Goal: Download file/media

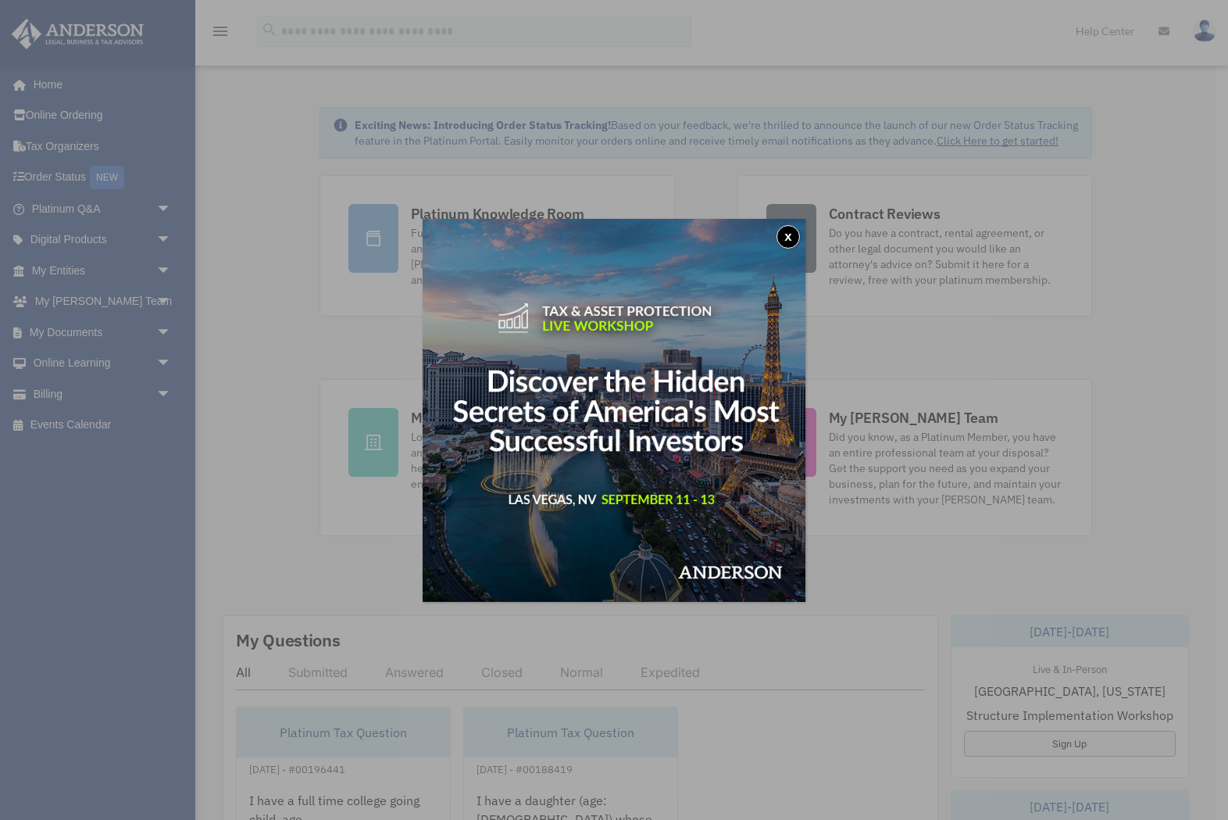
click at [784, 232] on button "x" at bounding box center [788, 236] width 23 height 23
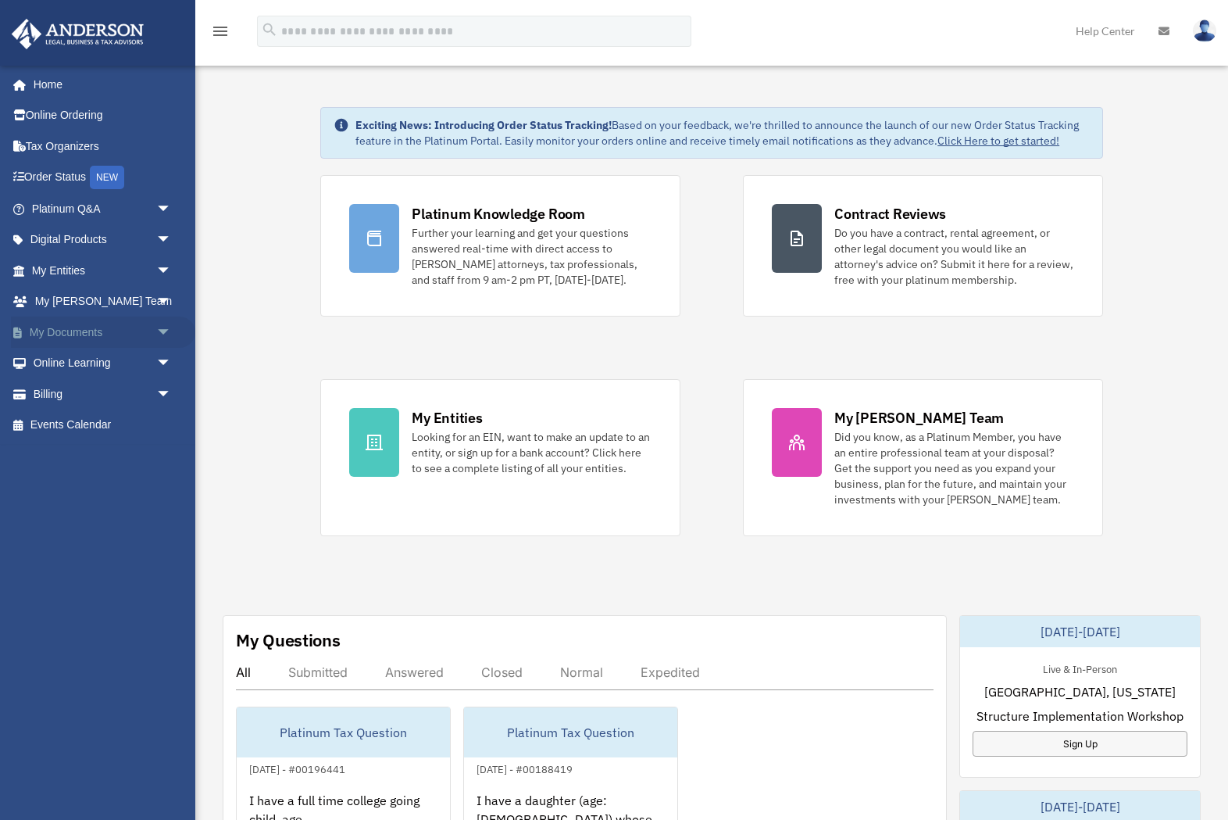
click at [53, 325] on link "My Documents arrow_drop_down" at bounding box center [103, 331] width 184 height 31
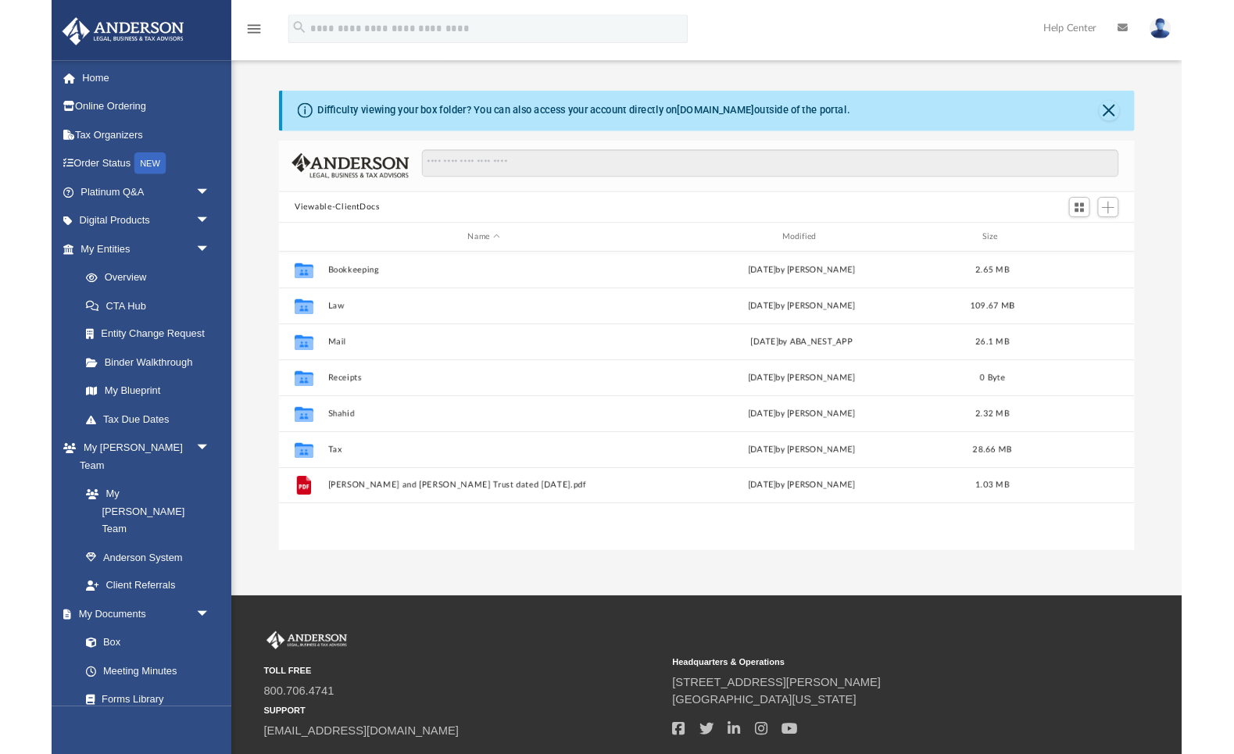
scroll to position [356, 930]
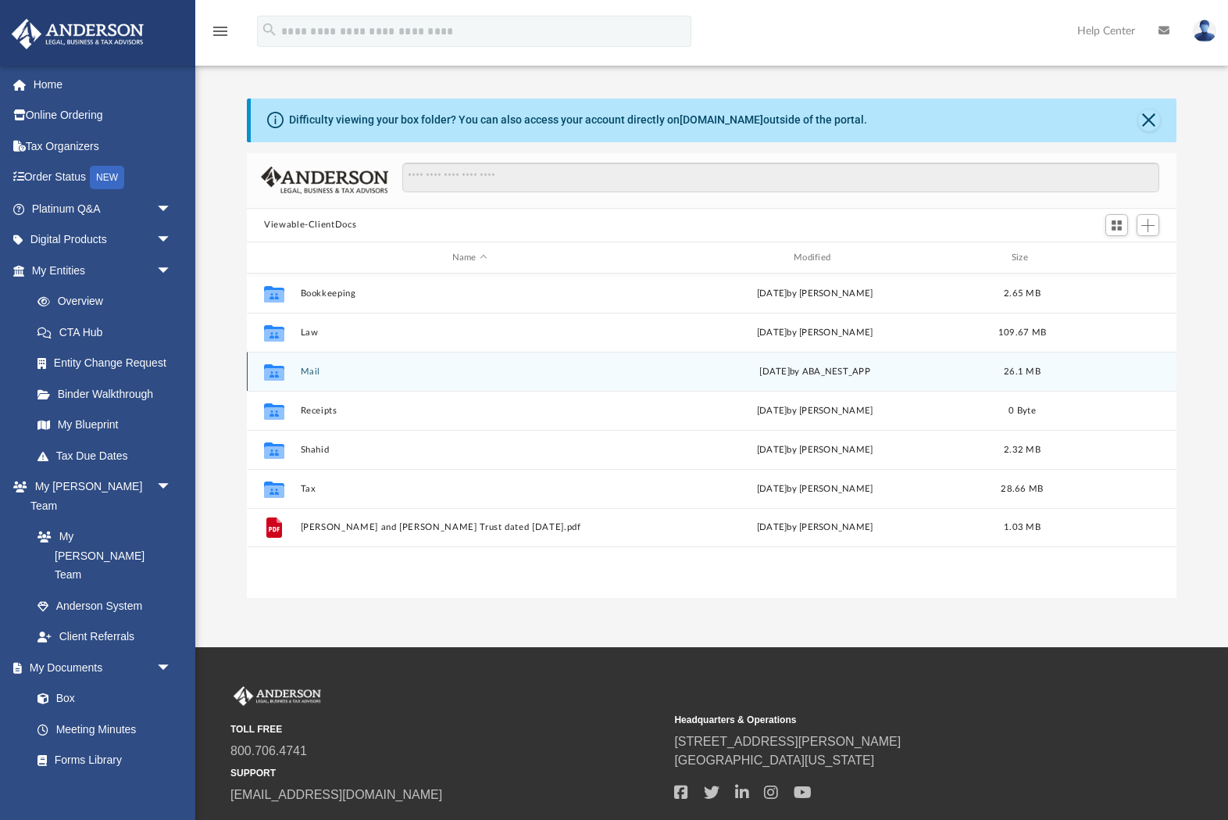
click at [306, 373] on button "Mail" at bounding box center [470, 372] width 338 height 10
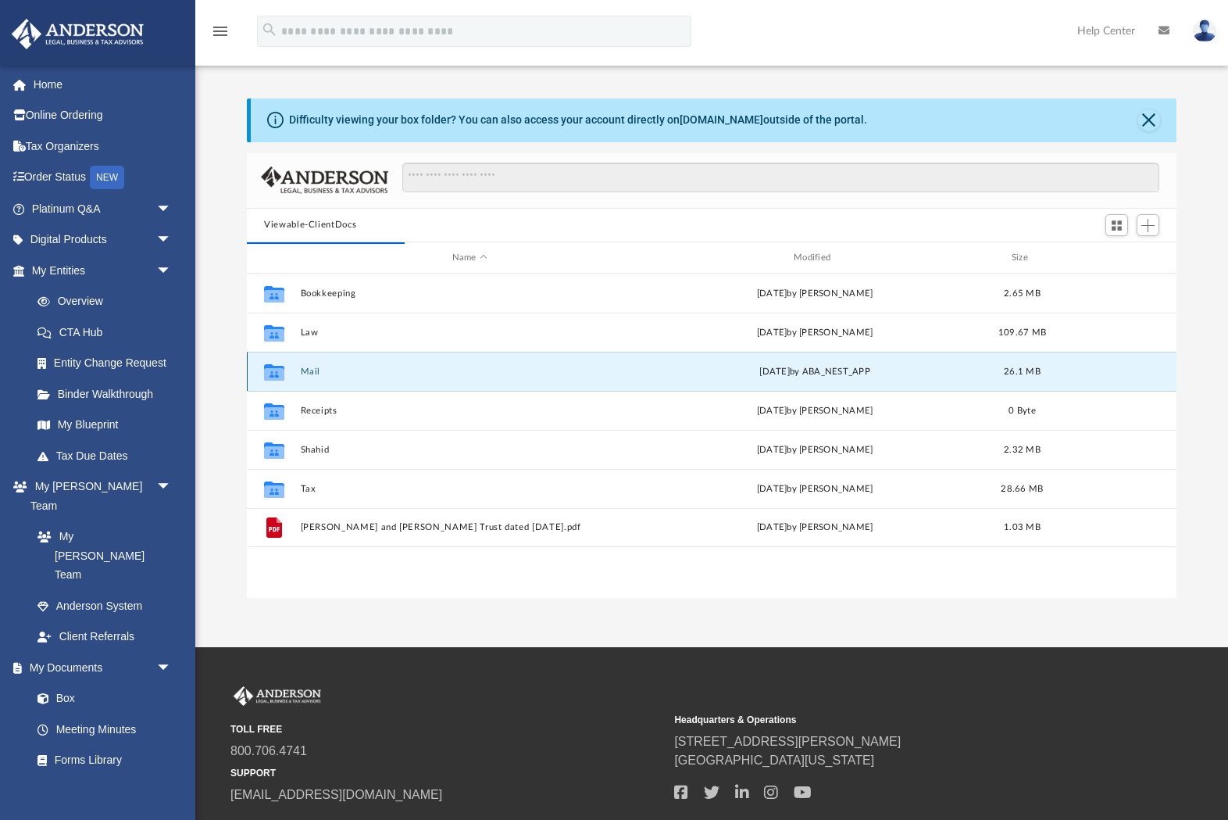
click at [307, 370] on button "Mail" at bounding box center [470, 372] width 338 height 10
click at [312, 370] on button "Mail" at bounding box center [470, 372] width 338 height 10
click at [449, 624] on div "App shahid11885@gmail.com Sign Out shahid11885@gmail.com Home Online Ordering T…" at bounding box center [614, 323] width 1228 height 647
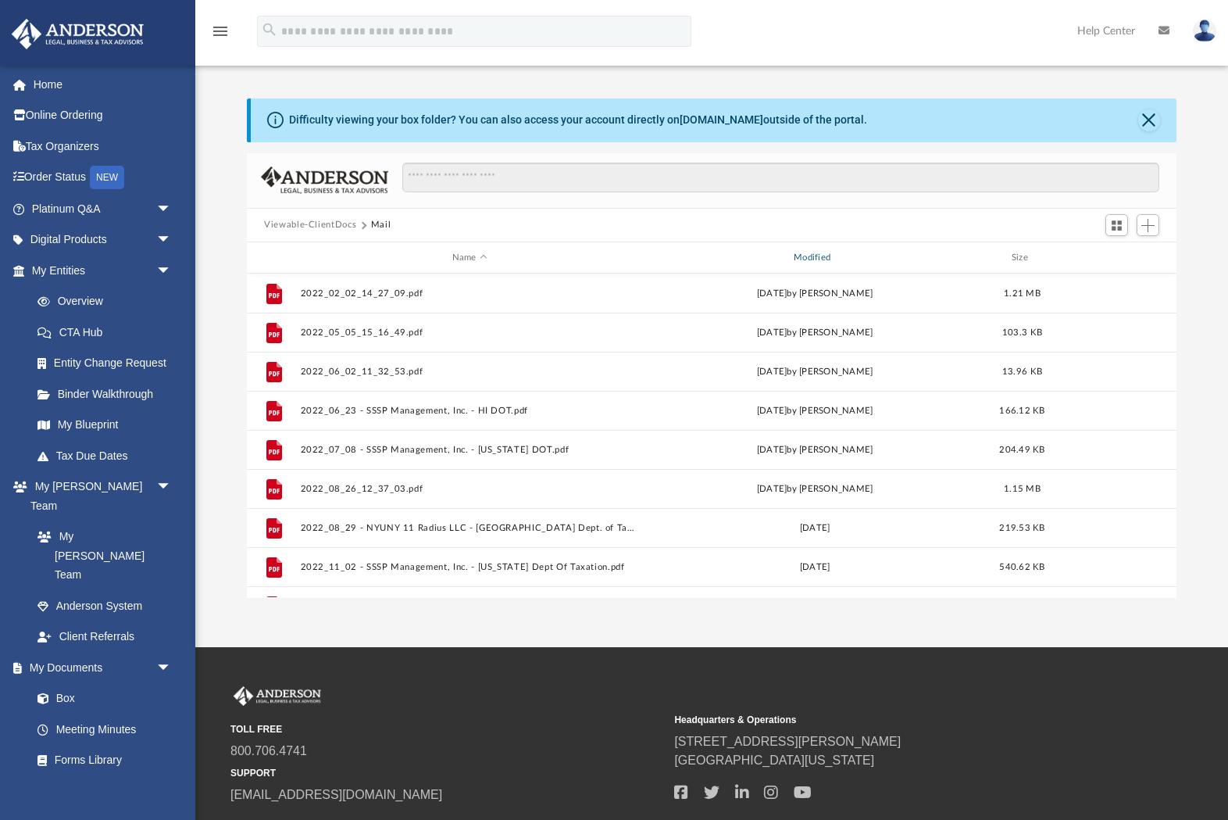
click at [808, 252] on div "Modified" at bounding box center [814, 258] width 339 height 14
click at [819, 258] on div "Modified" at bounding box center [814, 258] width 339 height 14
click at [812, 258] on div "Modified" at bounding box center [814, 258] width 339 height 14
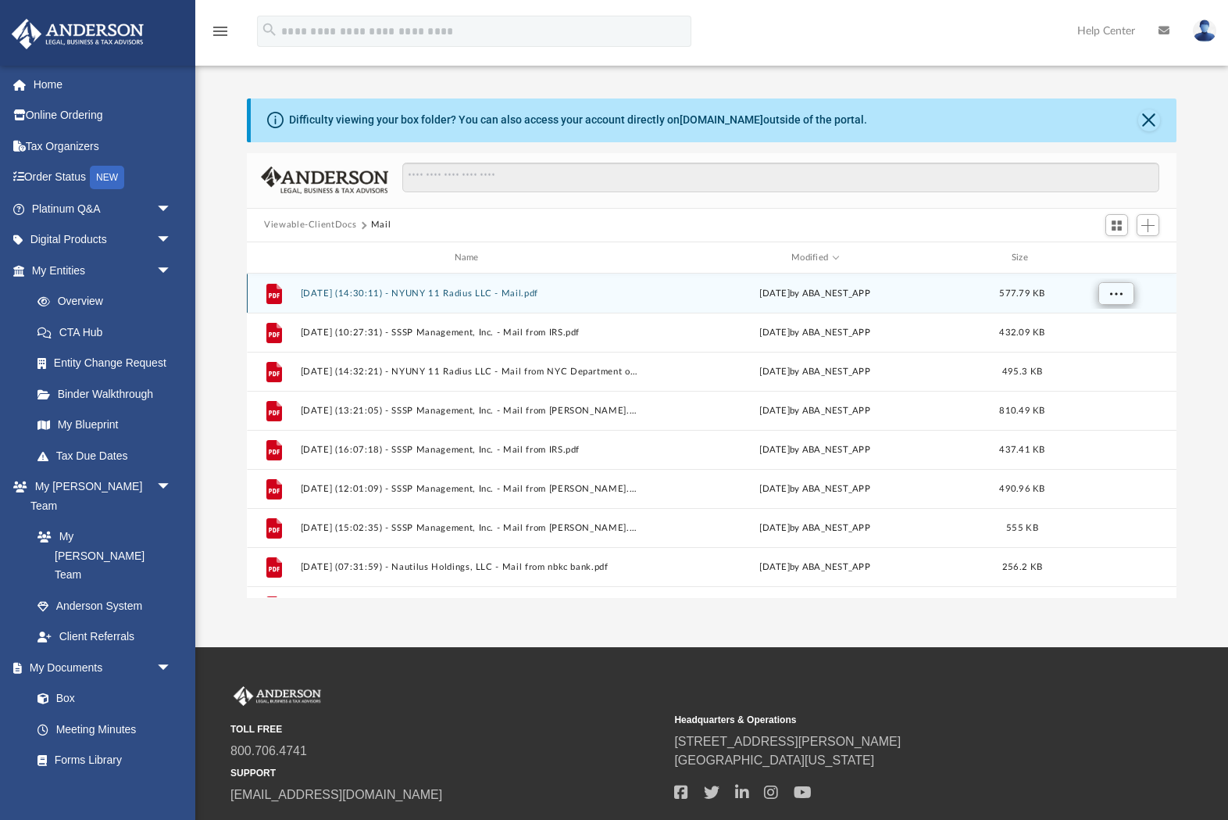
click at [1115, 298] on span "More options" at bounding box center [1116, 293] width 13 height 9
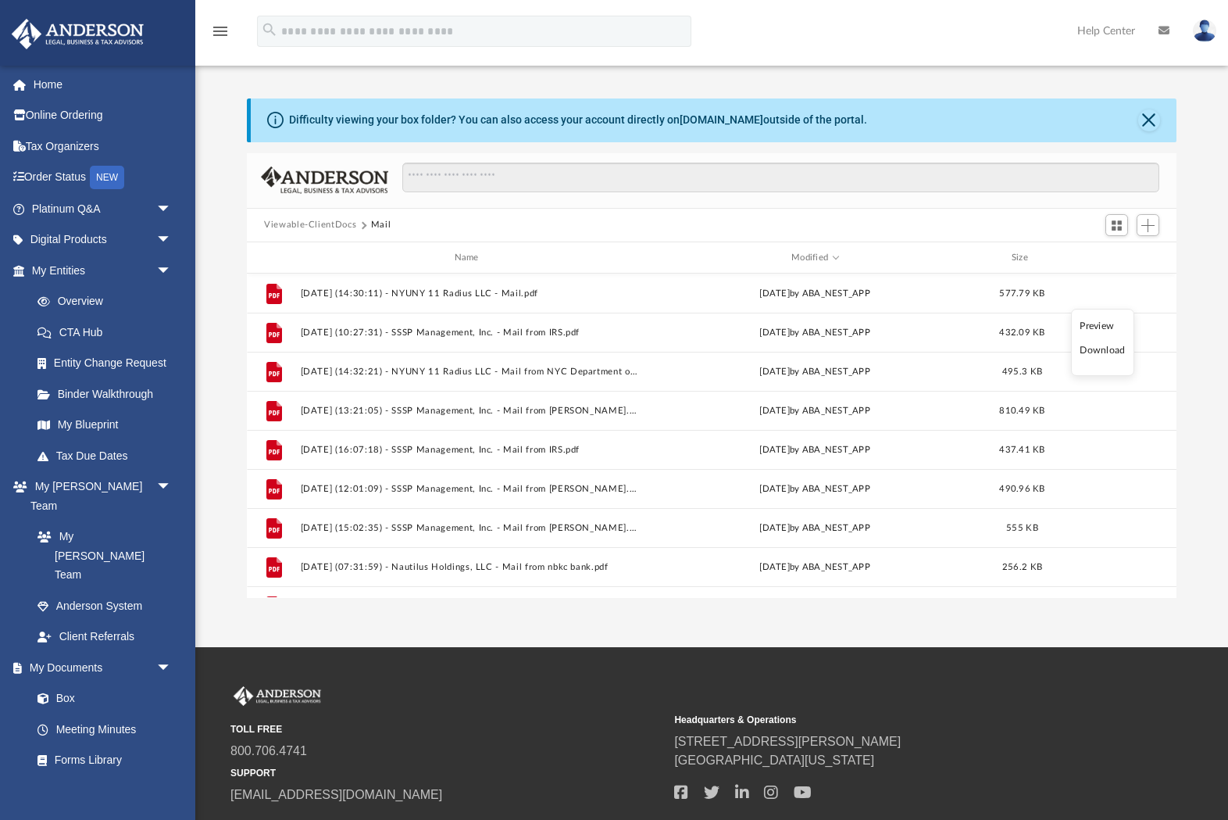
click at [1102, 341] on ul "Preview Download" at bounding box center [1102, 342] width 63 height 67
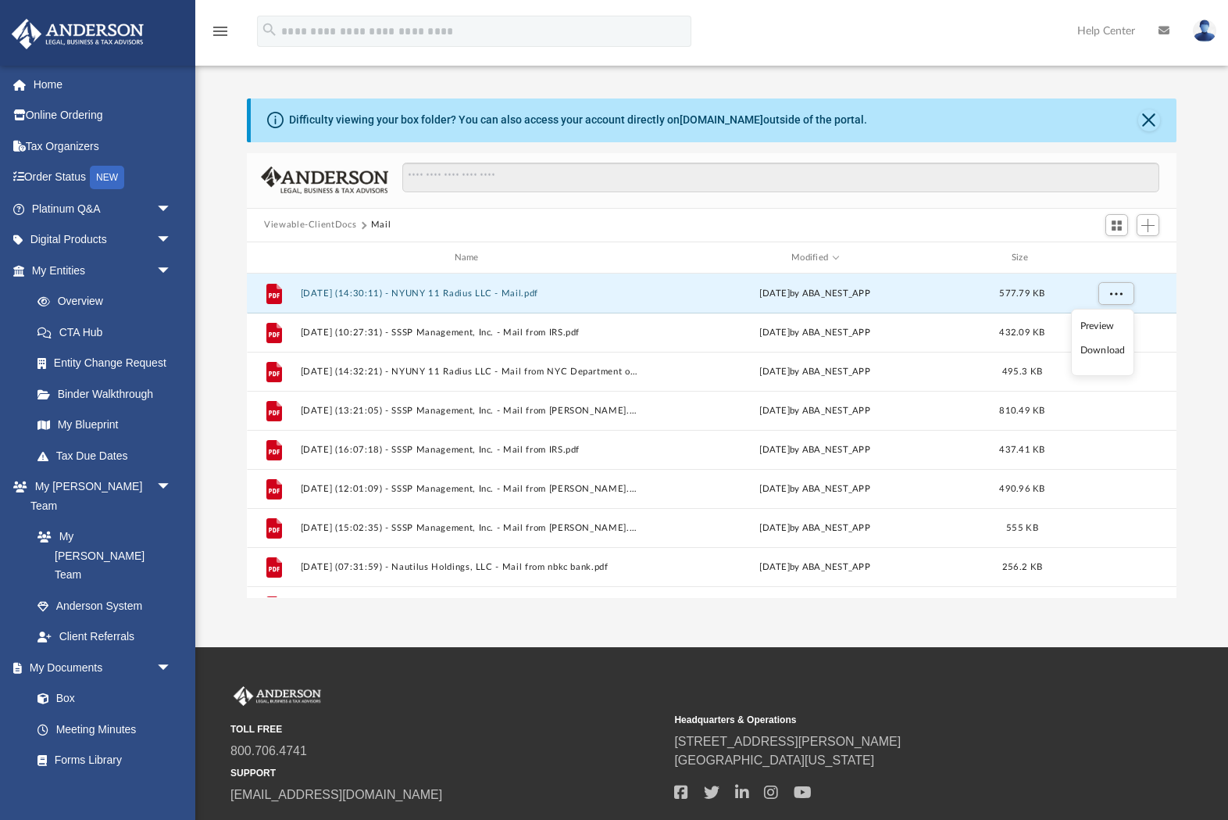
click at [1103, 355] on li "Download" at bounding box center [1103, 350] width 45 height 16
